Goal: Task Accomplishment & Management: Complete application form

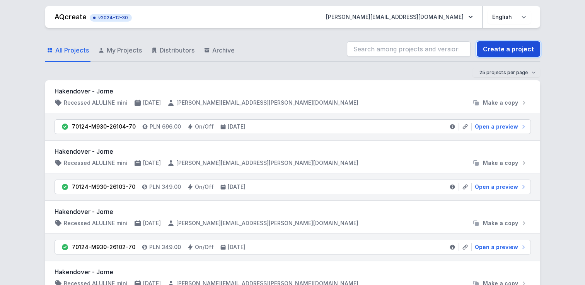
click at [504, 56] on link "Create a project" at bounding box center [508, 48] width 63 height 15
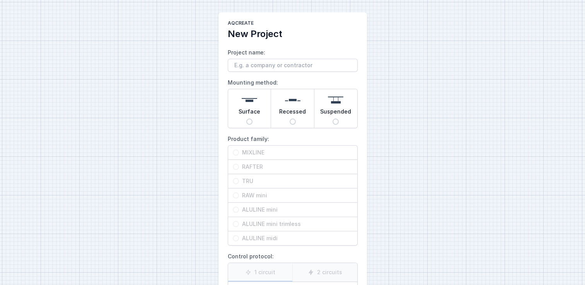
click at [307, 69] on input "Project name:" at bounding box center [293, 65] width 130 height 13
click at [66, 149] on div "AQcreate New Project Project name: Mounting method: Surface Recessed Suspended …" at bounding box center [292, 193] width 585 height 387
click at [288, 66] on input "Project name:" at bounding box center [293, 65] width 130 height 13
type input "test"
click at [487, 75] on div "AQcreate New Project Project name: test Mounting method: Surface Recessed Suspe…" at bounding box center [292, 193] width 585 height 387
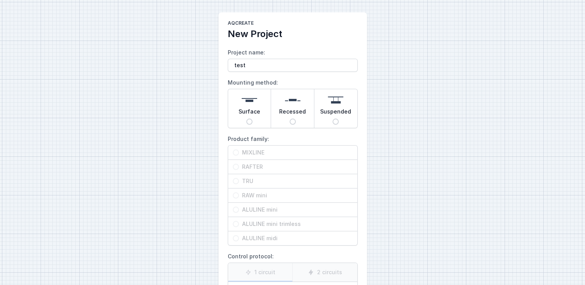
click at [253, 113] on span "Surface" at bounding box center [249, 113] width 22 height 11
click at [252, 119] on input "Surface" at bounding box center [249, 122] width 6 height 6
radio input "true"
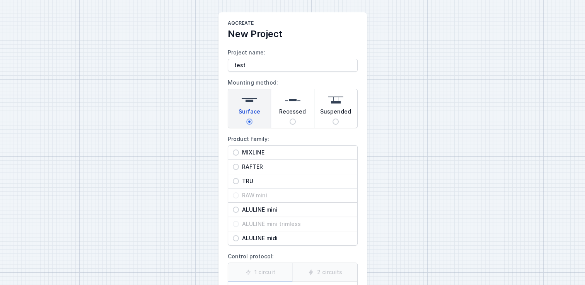
click at [244, 151] on span "MIXLINE" at bounding box center [296, 153] width 114 height 8
click at [239, 151] on input "MIXLINE" at bounding box center [236, 153] width 6 height 6
radio input "true"
click at [308, 110] on div "Recessed" at bounding box center [292, 108] width 43 height 39
click at [296, 119] on input "Recessed" at bounding box center [292, 122] width 6 height 6
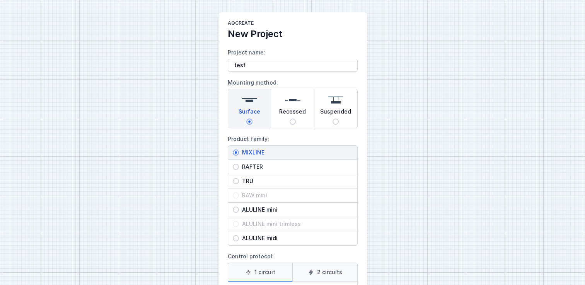
radio input "true"
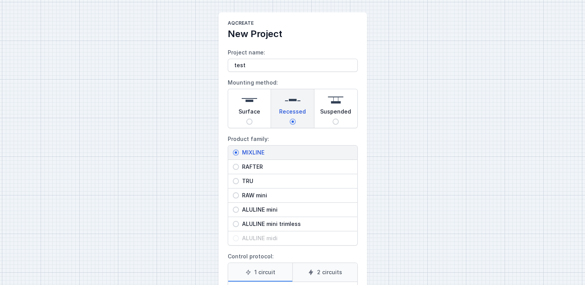
click at [330, 123] on div "Suspended" at bounding box center [335, 108] width 43 height 39
click at [332, 123] on input "Suspended" at bounding box center [335, 122] width 6 height 6
radio input "true"
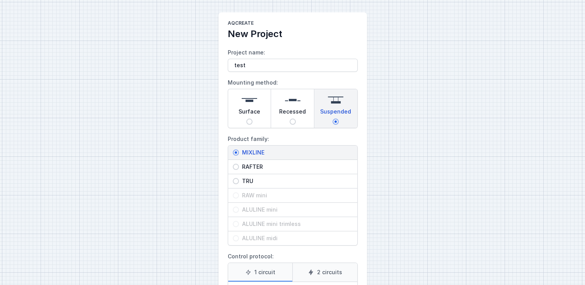
click at [294, 109] on span "Recessed" at bounding box center [292, 113] width 27 height 11
click at [294, 119] on input "Recessed" at bounding box center [292, 122] width 6 height 6
radio input "true"
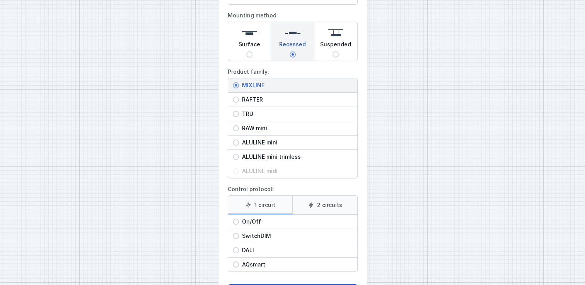
scroll to position [70, 0]
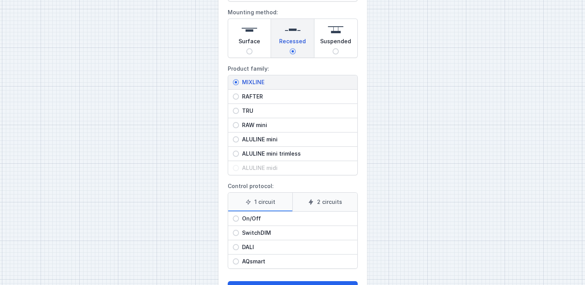
click at [247, 247] on span "DALI" at bounding box center [296, 247] width 114 height 8
click at [239, 247] on input "DALI" at bounding box center [236, 247] width 6 height 6
radio input "true"
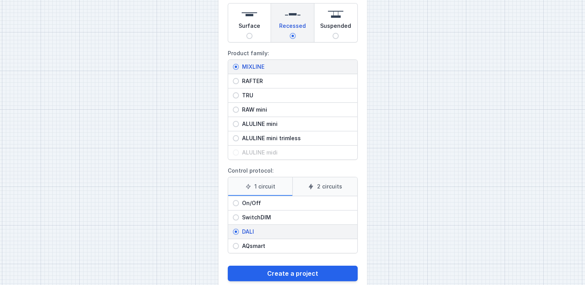
scroll to position [86, 0]
click at [291, 276] on button "Create a project" at bounding box center [293, 273] width 130 height 15
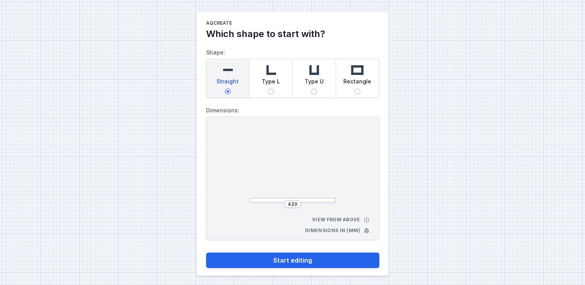
click at [275, 72] on img at bounding box center [270, 69] width 15 height 15
click at [274, 89] on input "Type L" at bounding box center [271, 92] width 6 height 6
radio input "true"
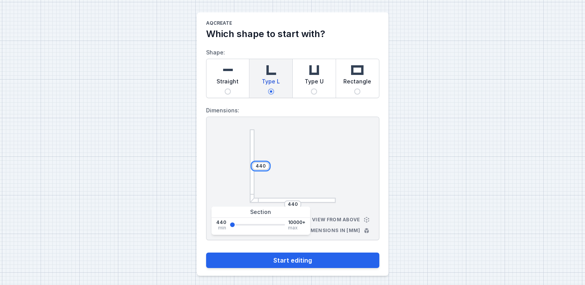
click at [265, 164] on input "440" at bounding box center [260, 166] width 12 height 6
type input "4"
type input "2000"
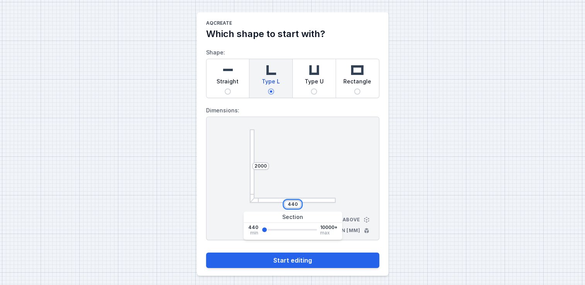
click at [298, 201] on input "440" at bounding box center [292, 204] width 12 height 6
type input "4"
type input "1"
type input "2000"
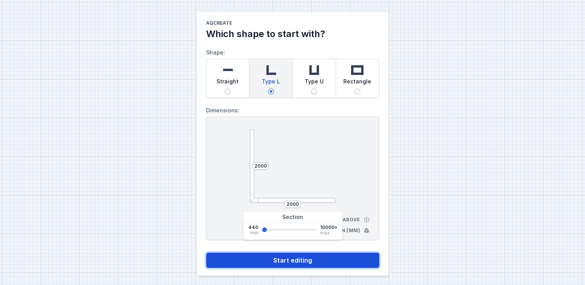
click at [273, 264] on button "Start editing" at bounding box center [292, 260] width 173 height 15
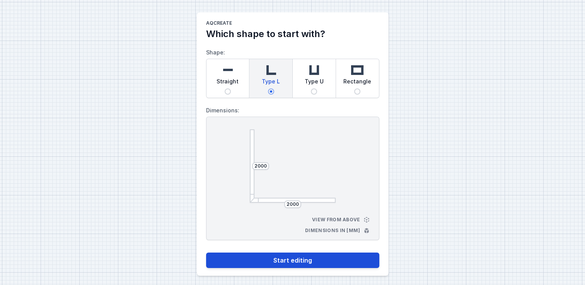
select select "3000"
select select "4"
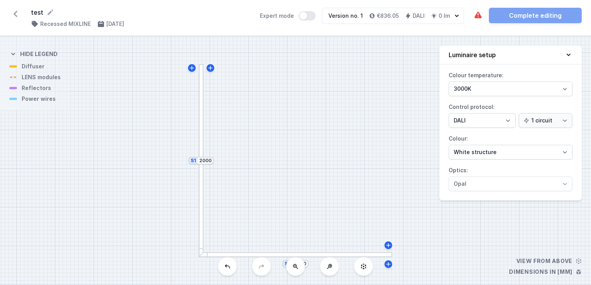
click at [203, 106] on div "S2 2000 S1 2000" at bounding box center [295, 160] width 591 height 249
click at [201, 107] on div at bounding box center [201, 160] width 5 height 193
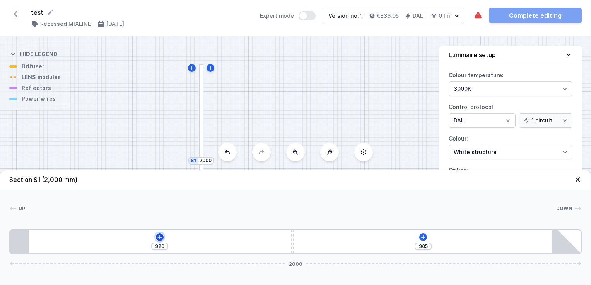
click at [157, 239] on icon at bounding box center [160, 237] width 6 height 6
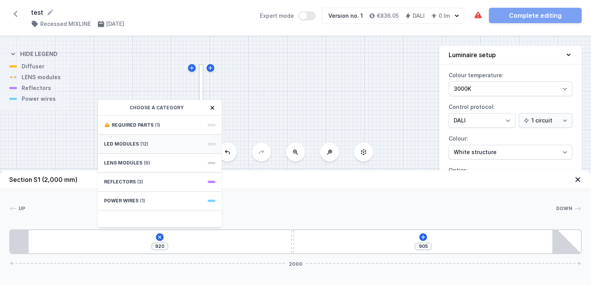
click at [153, 140] on div "LED modules (12)" at bounding box center [160, 144] width 124 height 19
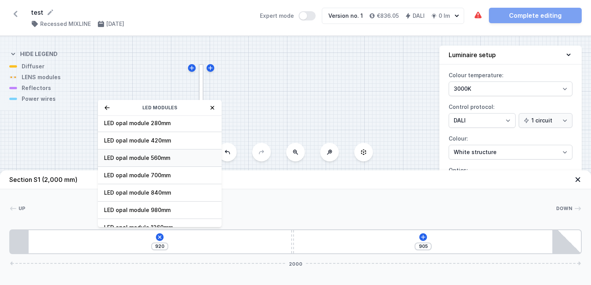
scroll to position [19, 0]
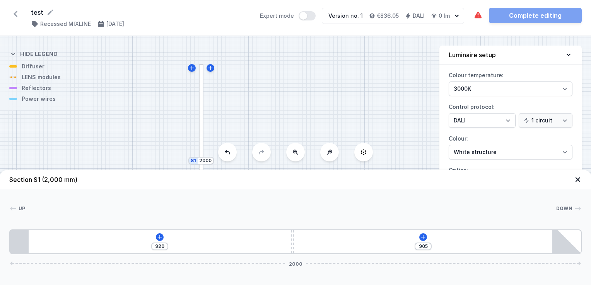
click at [225, 208] on div at bounding box center [291, 209] width 530 height 8
click at [158, 236] on icon at bounding box center [160, 237] width 6 height 6
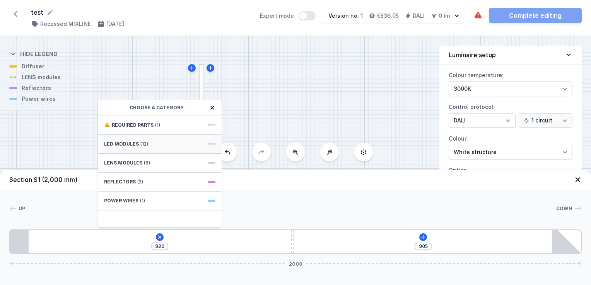
click at [140, 141] on span "(12)" at bounding box center [144, 144] width 8 height 6
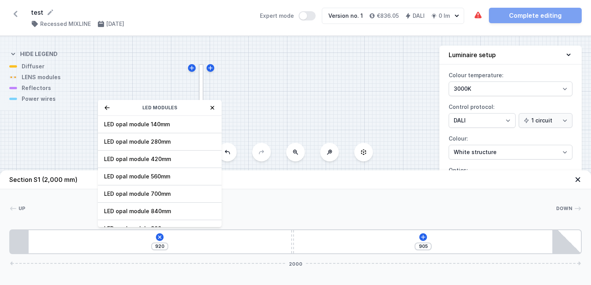
click at [267, 217] on div "Up Down 1 2 3 920 LED modules LED opal module 140mm LED opal module 280mm LED o…" at bounding box center [295, 221] width 591 height 65
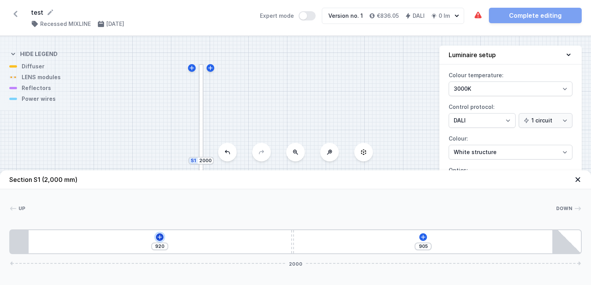
click at [157, 237] on icon at bounding box center [160, 237] width 6 height 6
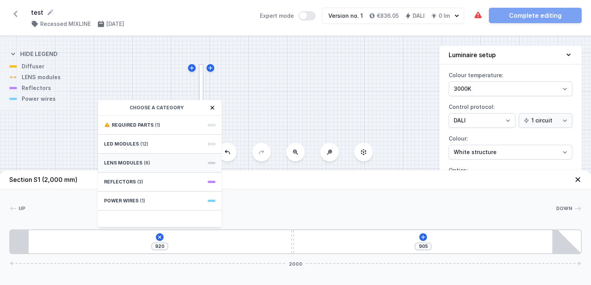
click at [162, 160] on div "LENS modules (6)" at bounding box center [160, 163] width 124 height 19
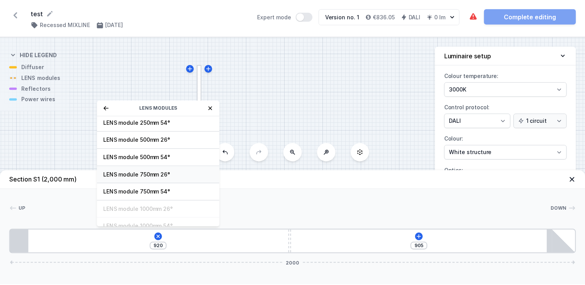
scroll to position [23, 0]
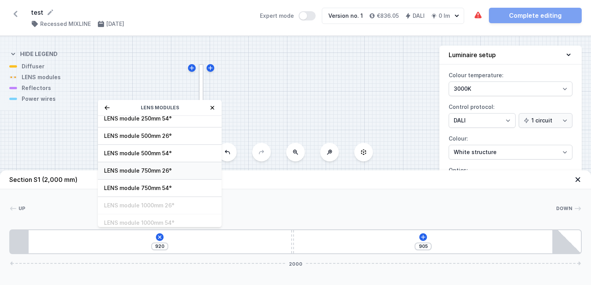
click at [139, 189] on span "LENS module 750mm 54°" at bounding box center [159, 188] width 111 height 8
type input "170"
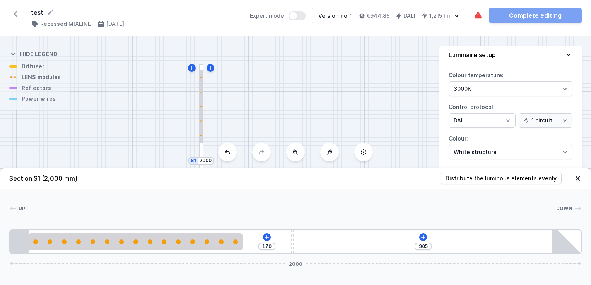
click at [417, 237] on div "170 905 2000" at bounding box center [295, 242] width 572 height 25
click at [420, 239] on icon at bounding box center [423, 237] width 6 height 6
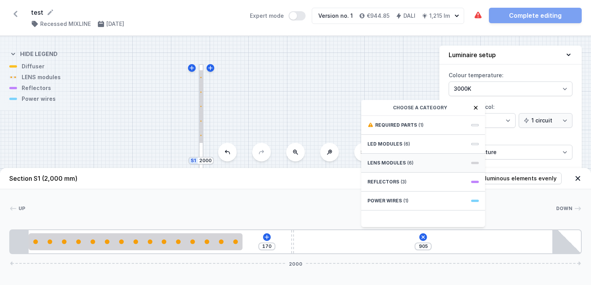
click at [408, 159] on div "LENS modules (6)" at bounding box center [423, 163] width 124 height 19
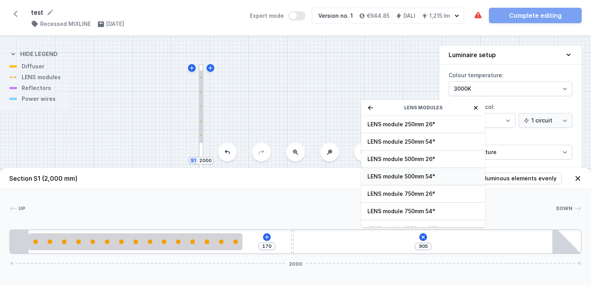
click at [404, 174] on span "LENS module 500mm 54°" at bounding box center [422, 177] width 111 height 8
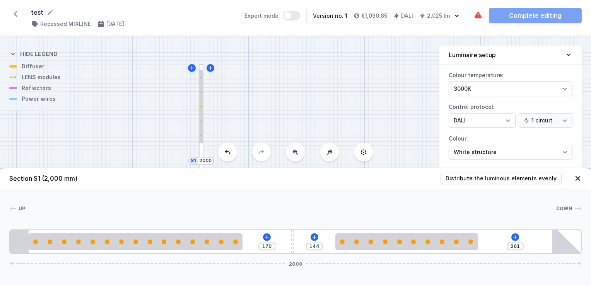
type input "257"
type input "148"
type input "254"
type input "151"
type input "253"
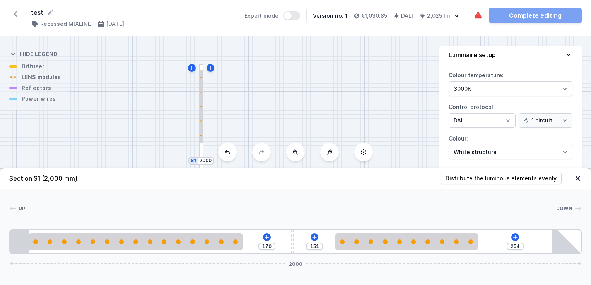
type input "152"
drag, startPoint x: 345, startPoint y: 243, endPoint x: 393, endPoint y: 254, distance: 49.5
click at [393, 254] on div "Section S1 (2,000 mm) Distribute the luminous elements evenly Up Down 1 2 3 4 5…" at bounding box center [295, 226] width 591 height 117
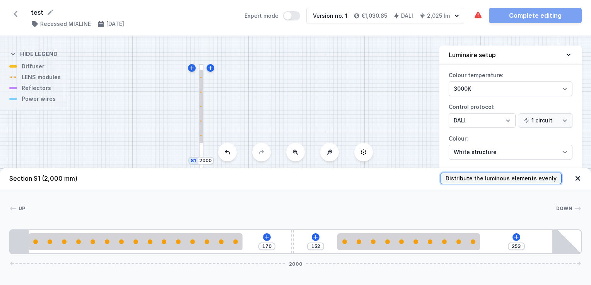
click at [509, 181] on span "Distribute the luminous elements evenly" at bounding box center [500, 179] width 111 height 8
type input "150"
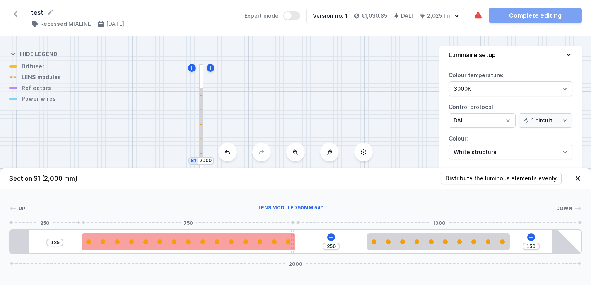
type input "242"
type input "193"
type input "252"
type input "183"
type input "255"
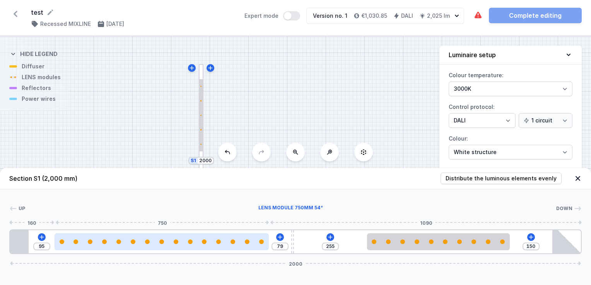
type input "87"
type input "83"
type input "86"
type input "84"
type input "83"
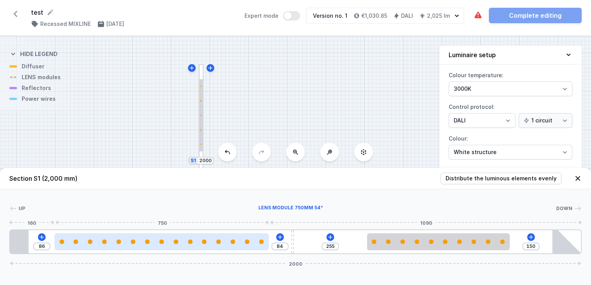
type input "87"
type input "82"
type input "88"
type input "80"
type input "90"
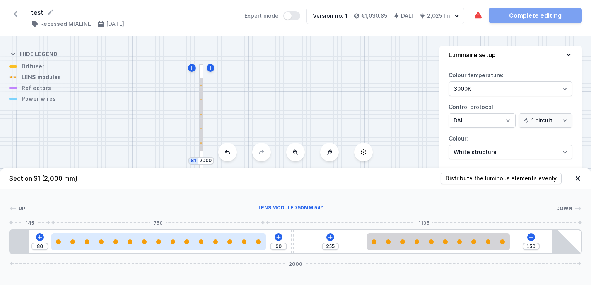
type input "79"
type input "91"
type input "76"
type input "170"
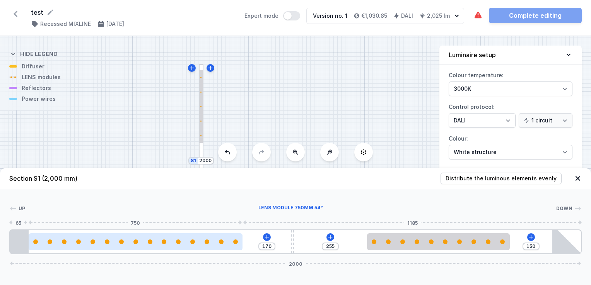
drag, startPoint x: 237, startPoint y: 250, endPoint x: 198, endPoint y: 246, distance: 39.2
click at [198, 246] on div at bounding box center [136, 241] width 214 height 17
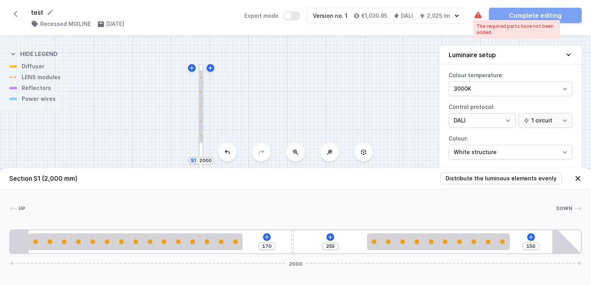
click at [478, 16] on icon at bounding box center [477, 15] width 7 height 7
click at [330, 236] on icon at bounding box center [330, 237] width 4 height 4
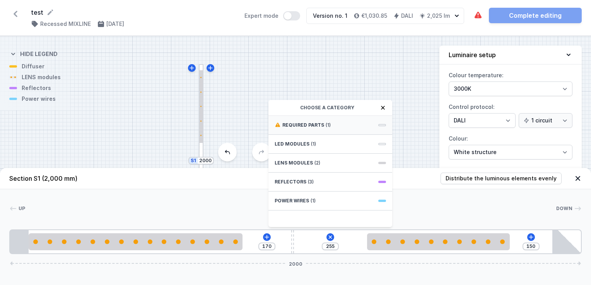
click at [344, 124] on div "Required parts (1)" at bounding box center [330, 125] width 124 height 19
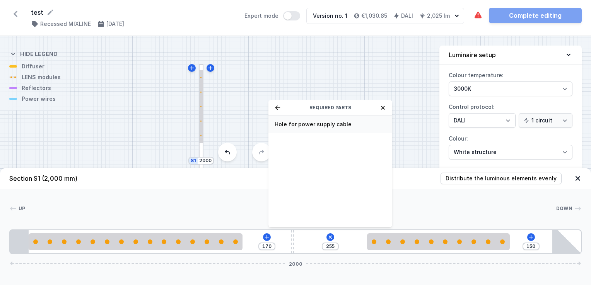
click at [323, 119] on div "Hole for power supply cable" at bounding box center [330, 124] width 124 height 17
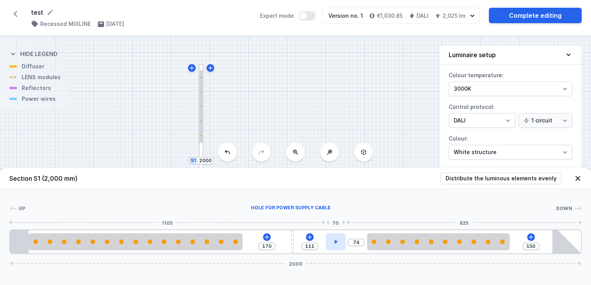
type input "72"
type input "113"
type input "71"
type input "114"
type input "70"
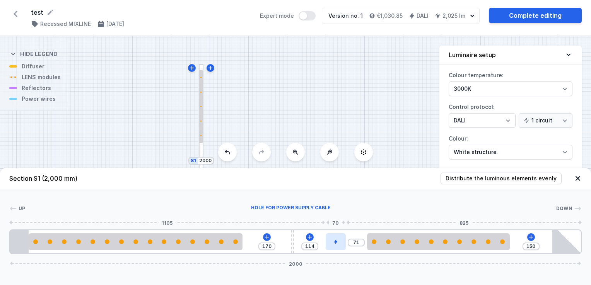
type input "115"
type input "68"
type input "117"
type input "66"
type input "119"
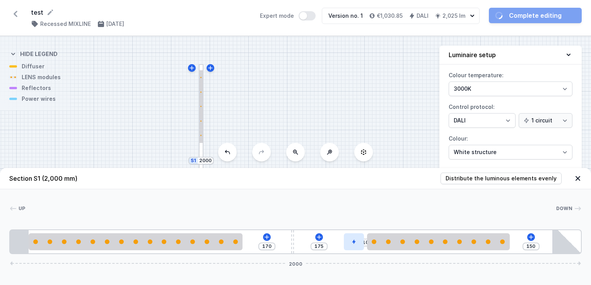
type input "44"
type input "141"
type input "49"
type input "136"
type input "58"
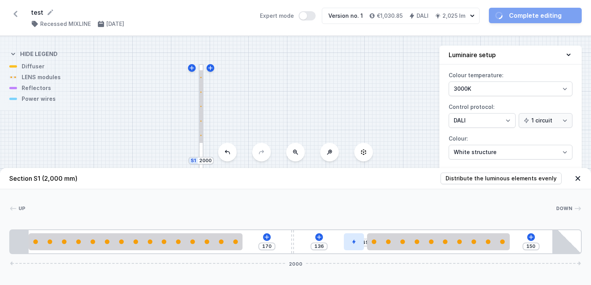
type input "127"
type input "66"
type input "119"
type input "67"
type input "118"
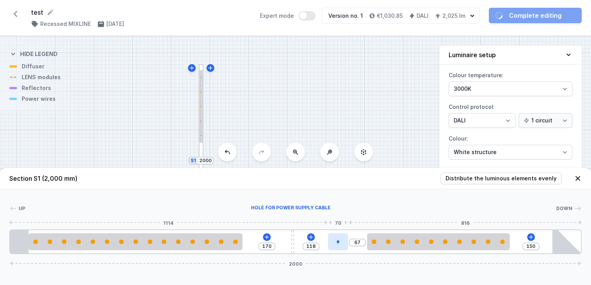
type input "66"
type input "119"
type input "65"
type input "120"
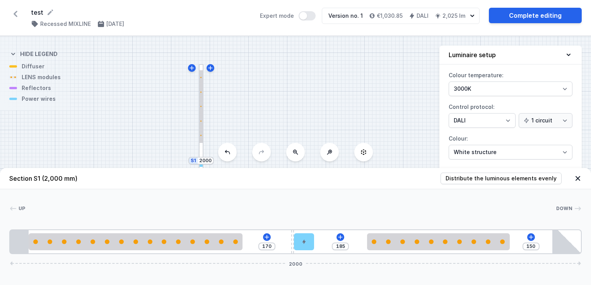
type input "255"
type input "100"
type input "91"
type input "94"
type input "92"
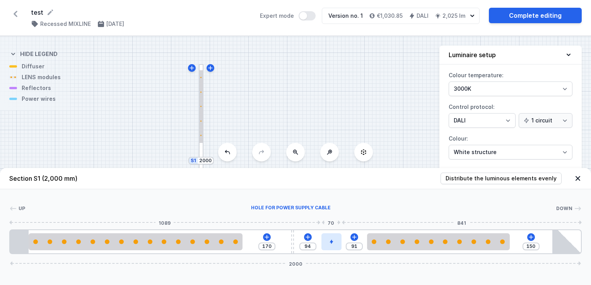
type input "93"
type input "92"
drag, startPoint x: 307, startPoint y: 240, endPoint x: 337, endPoint y: 243, distance: 30.8
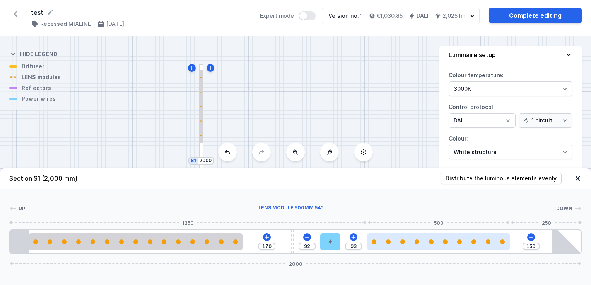
type input "74"
type input "169"
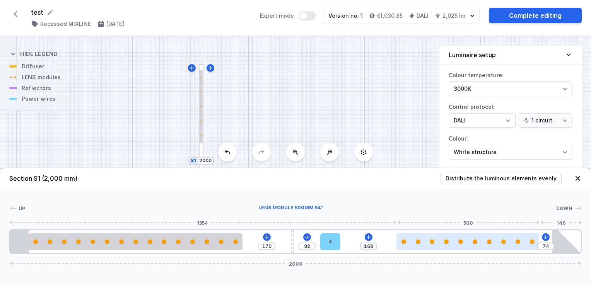
type input "46"
type input "197"
type input "43"
type input "200"
type input "44"
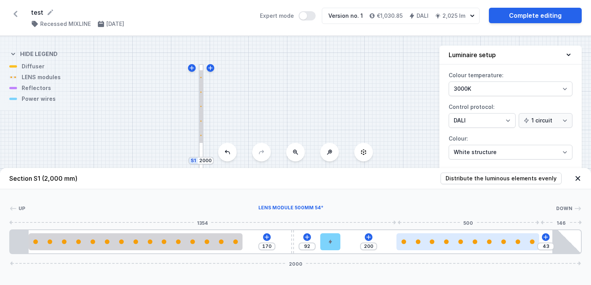
type input "199"
type input "46"
type input "197"
type input "52"
type input "191"
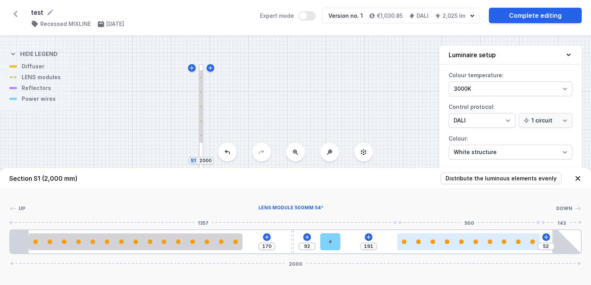
type input "56"
type input "187"
type input "59"
type input "184"
type input "64"
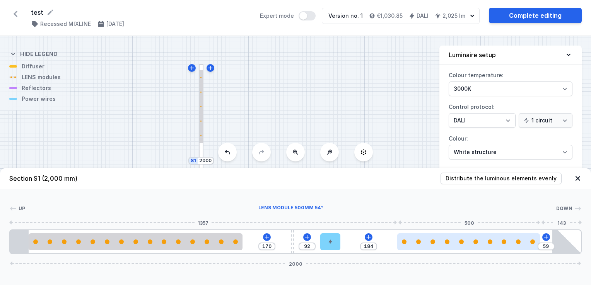
type input "179"
type input "72"
type input "171"
type input "77"
type input "166"
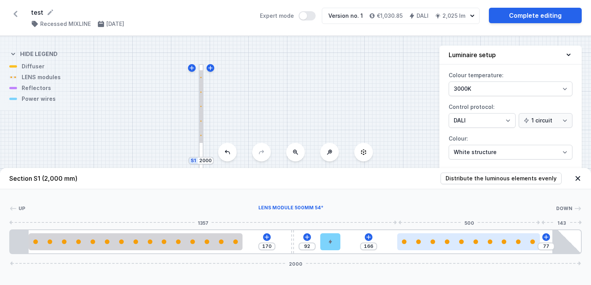
type input "88"
type input "155"
type input "94"
type input "149"
type input "102"
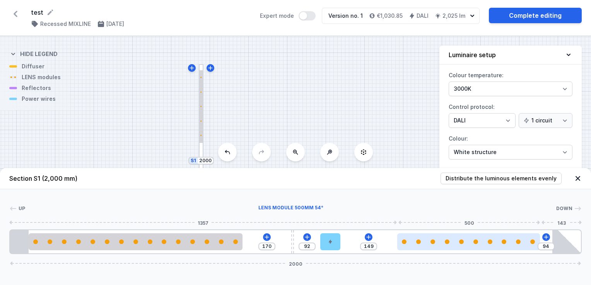
type input "141"
type input "107"
type input "136"
type input "109"
type input "134"
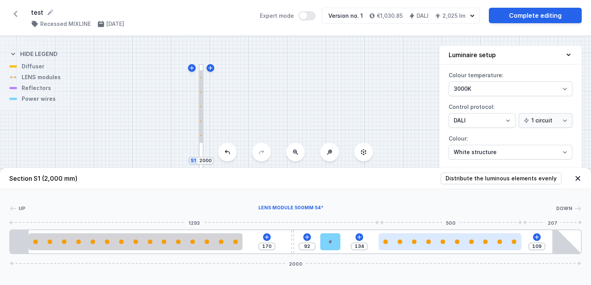
type input "110"
type input "133"
drag, startPoint x: 450, startPoint y: 241, endPoint x: 468, endPoint y: 246, distance: 18.5
click at [468, 246] on div at bounding box center [449, 241] width 143 height 17
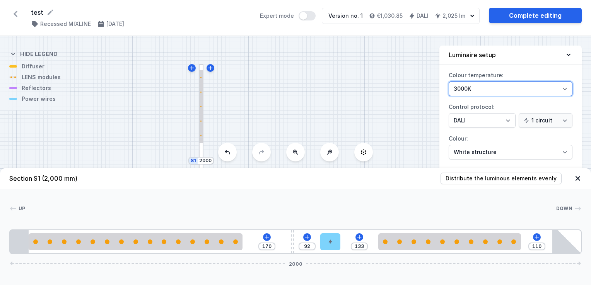
click at [556, 92] on select "2700K 3000K 4000K" at bounding box center [510, 89] width 124 height 15
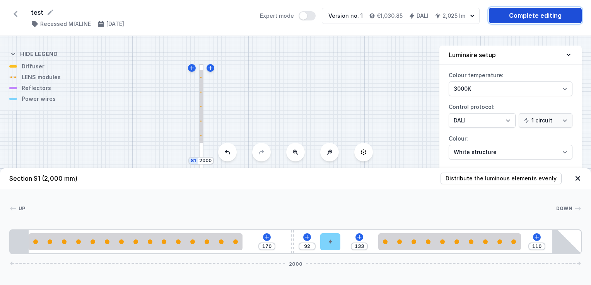
click at [546, 14] on link "Complete editing" at bounding box center [535, 15] width 93 height 15
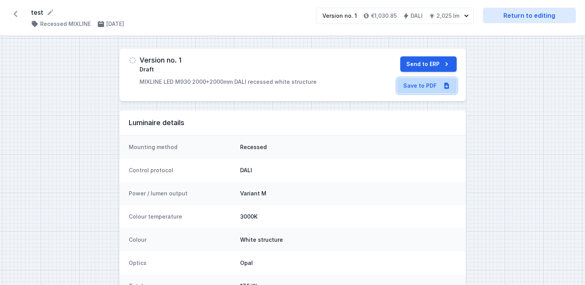
click at [414, 80] on link "Save to PDF" at bounding box center [427, 85] width 60 height 15
